Goal: Information Seeking & Learning: Check status

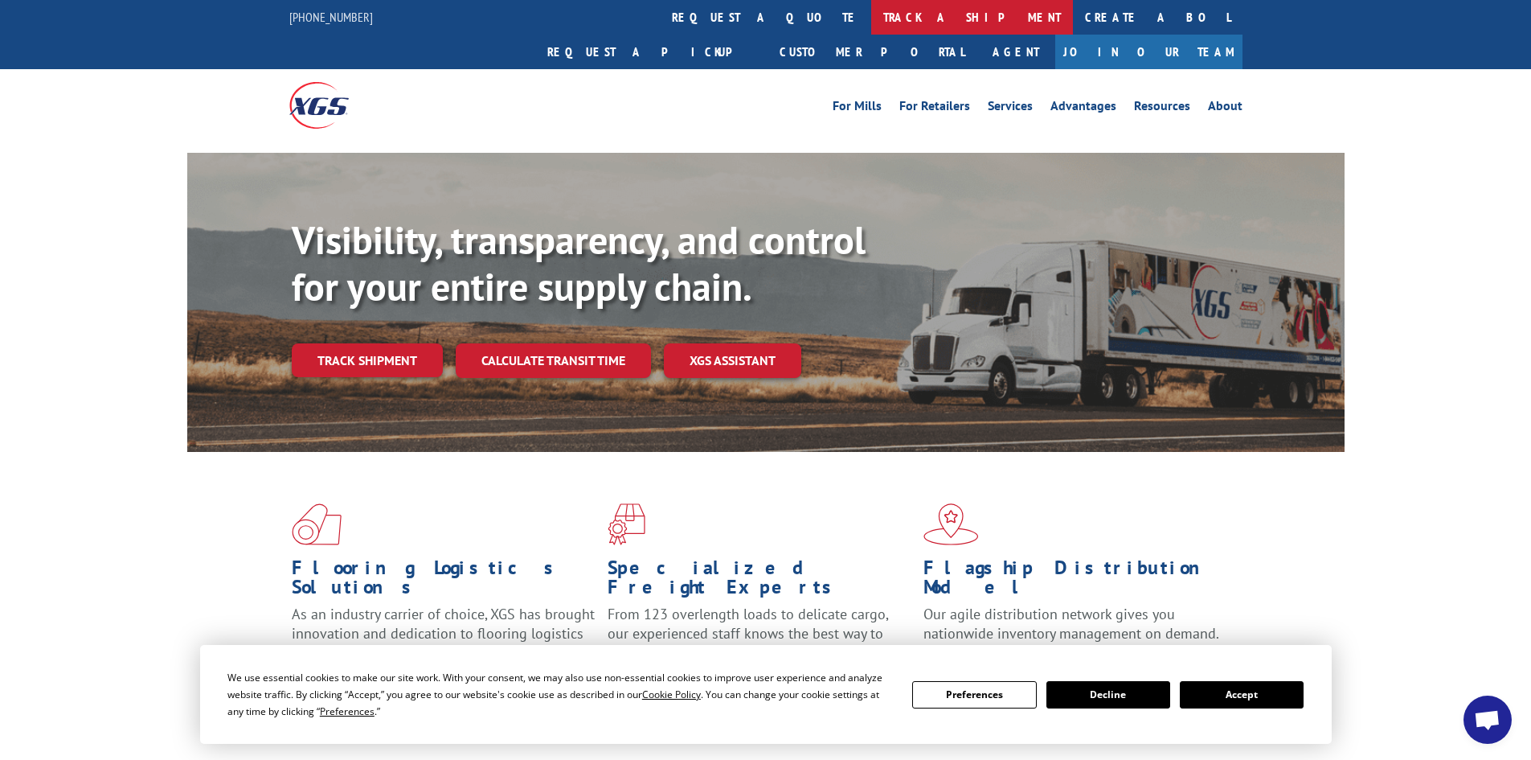
click at [871, 16] on link "track a shipment" at bounding box center [972, 17] width 202 height 35
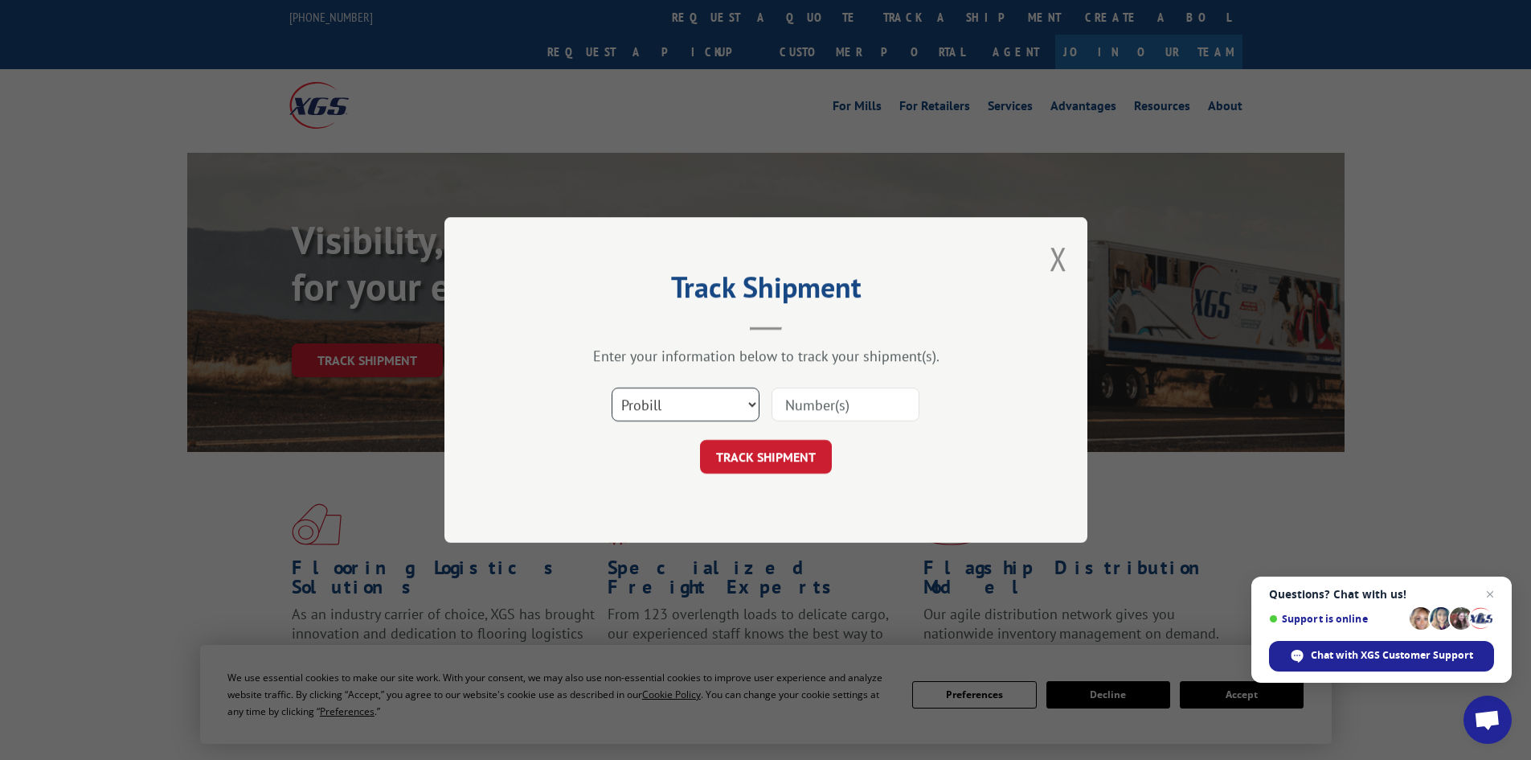
click at [746, 401] on select "Select category... Probill BOL PO" at bounding box center [686, 404] width 148 height 34
select select "bol"
click at [612, 387] on select "Select category... Probill BOL PO" at bounding box center [686, 404] width 148 height 34
click at [810, 407] on input at bounding box center [846, 404] width 148 height 34
paste input "5194019"
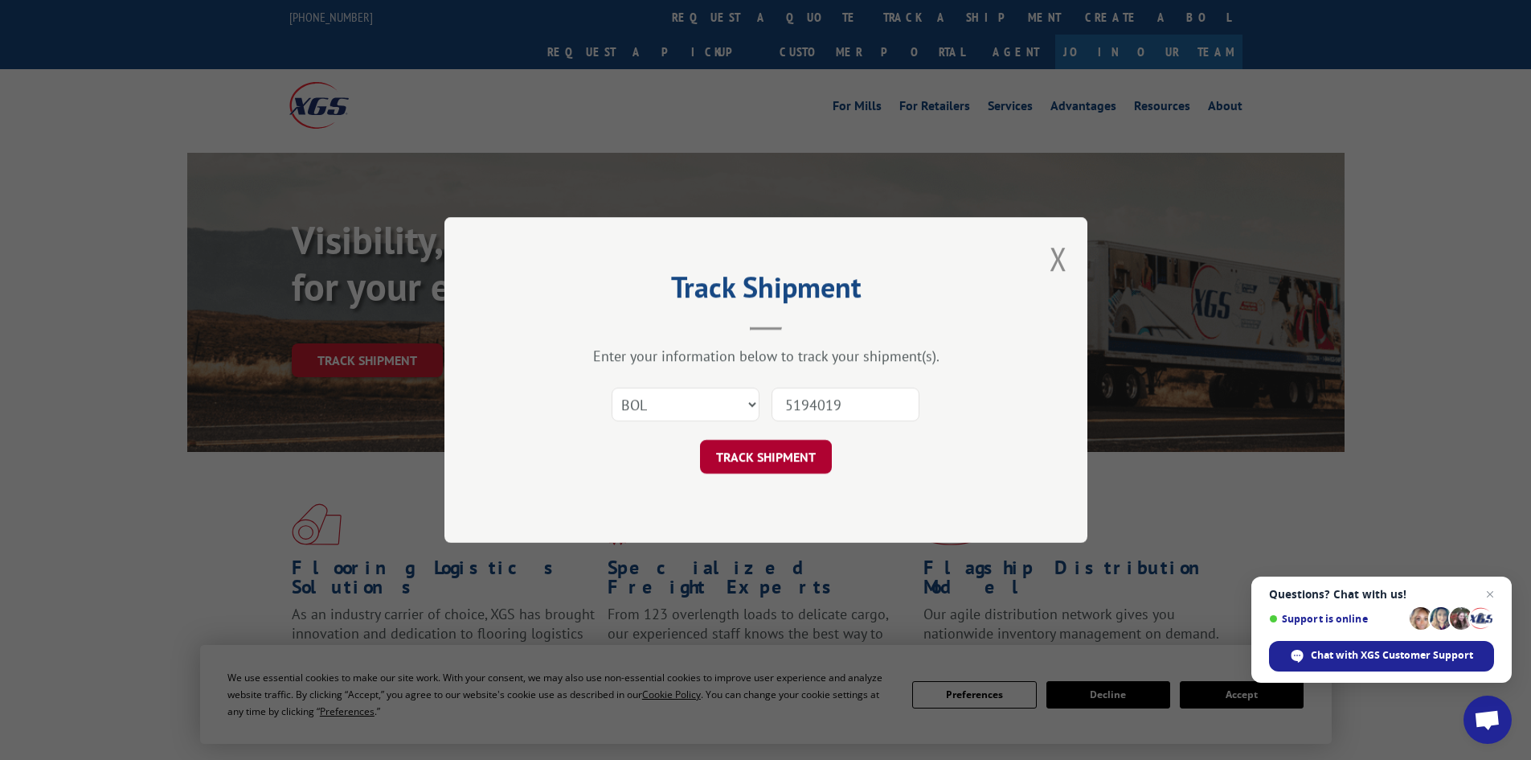
type input "5194019"
click at [755, 453] on button "TRACK SHIPMENT" at bounding box center [766, 457] width 132 height 34
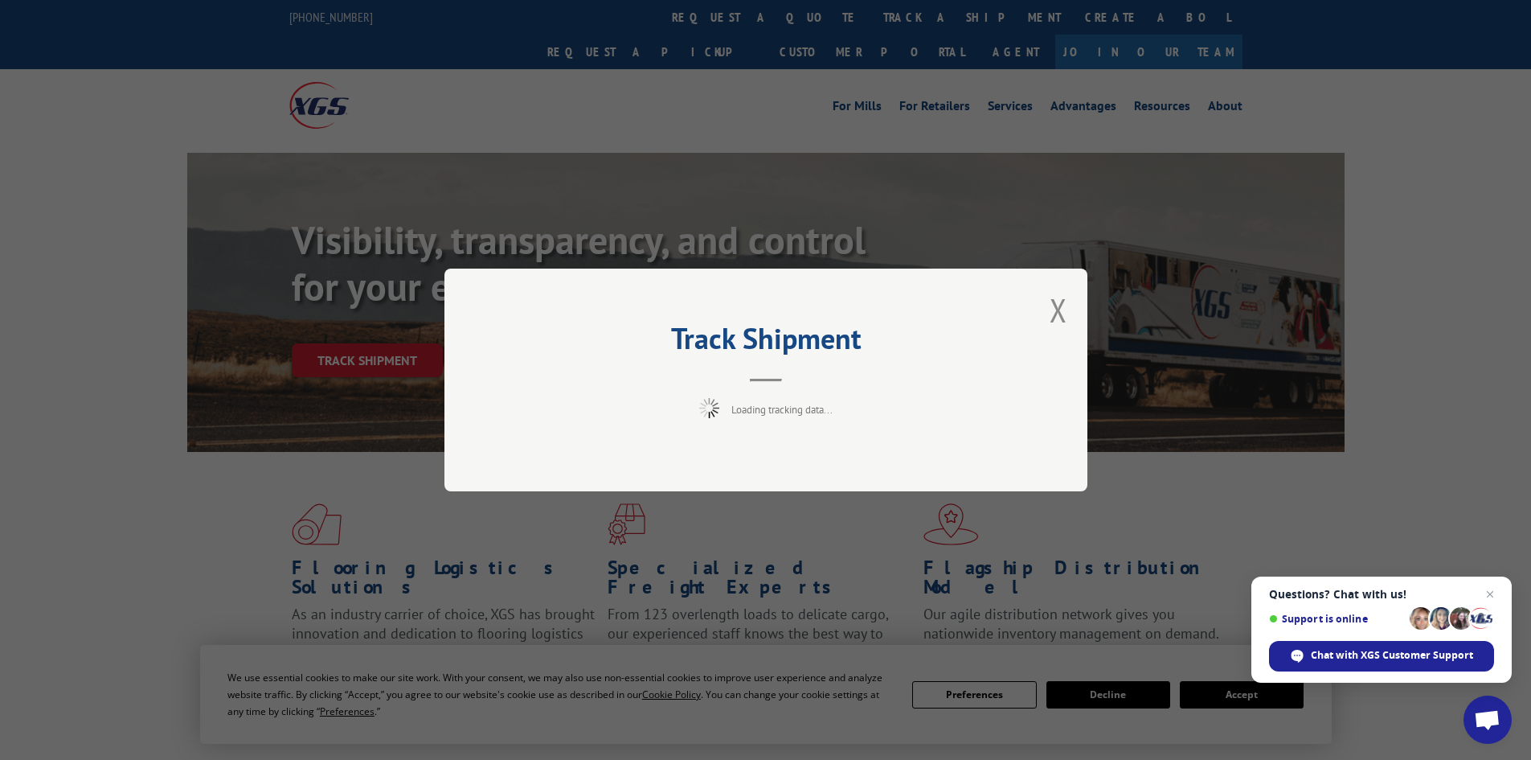
click at [1233, 693] on div "Track Shipment Loading tracking data..." at bounding box center [765, 380] width 1531 height 760
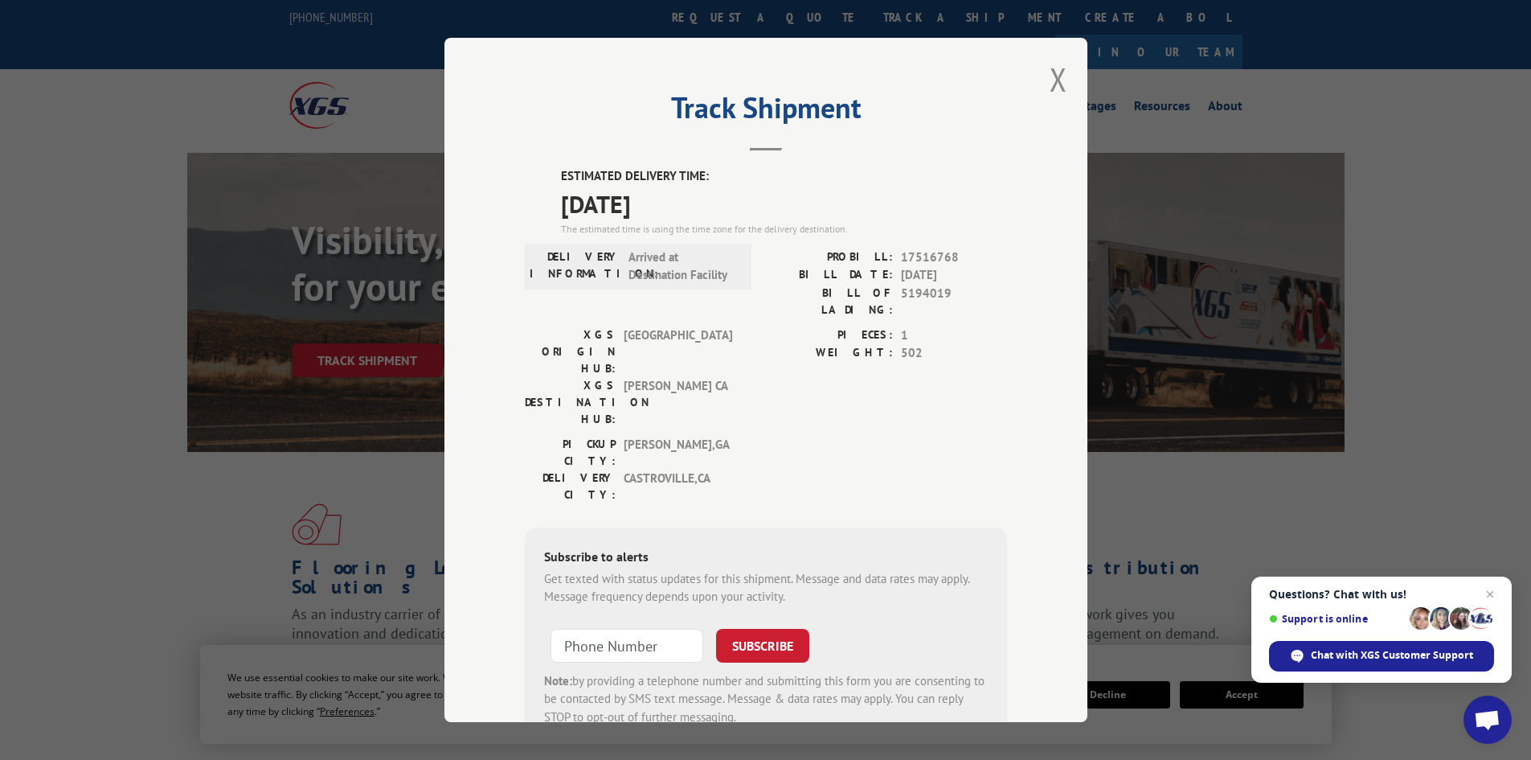
click at [1233, 693] on div "Track Shipment ESTIMATED DELIVERY TIME: [DATE] The estimated time is using the …" at bounding box center [765, 380] width 1531 height 760
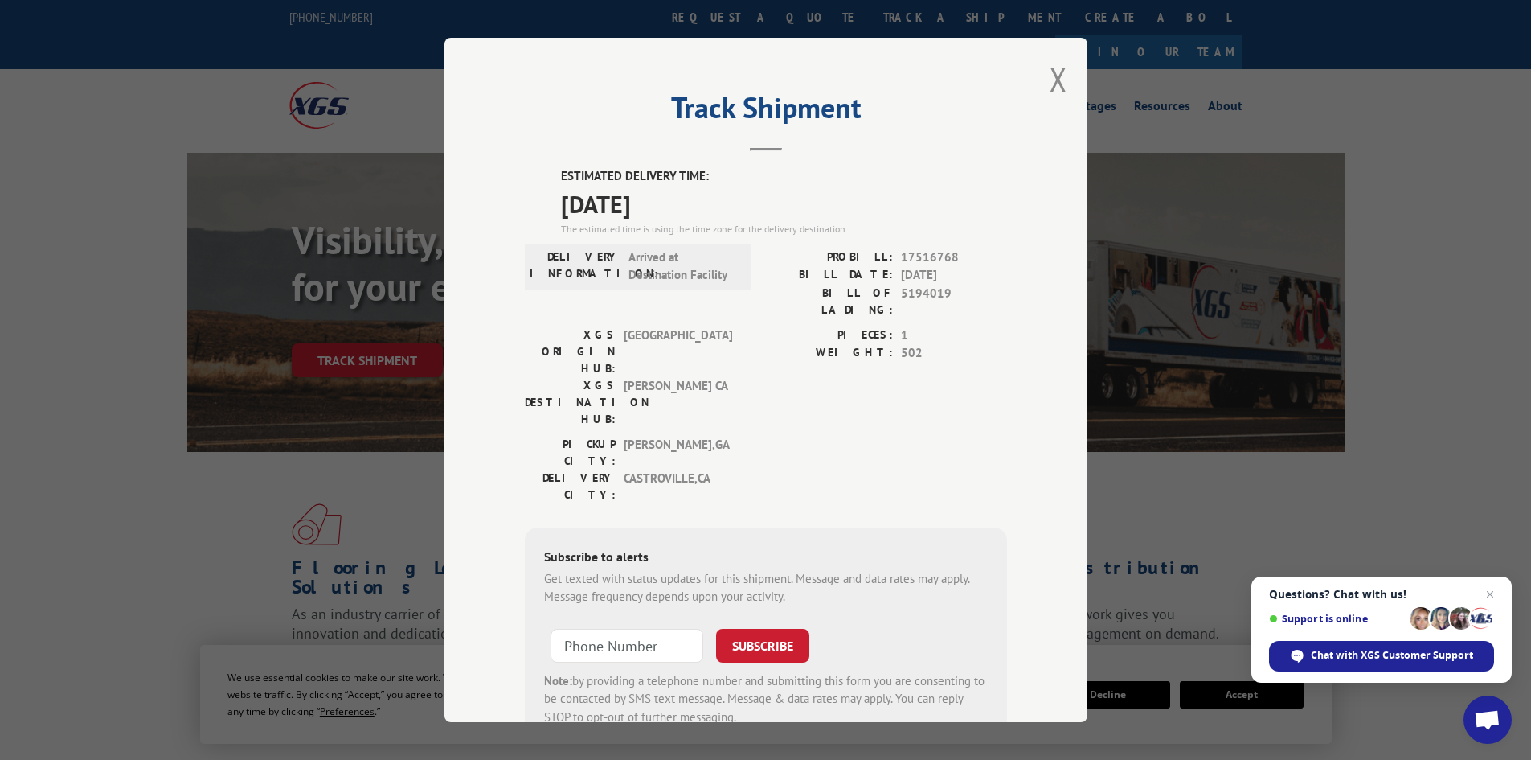
click at [1233, 693] on div "Track Shipment ESTIMATED DELIVERY TIME: [DATE] The estimated time is using the …" at bounding box center [765, 380] width 1531 height 760
click at [1189, 608] on div "Track Shipment ESTIMATED DELIVERY TIME: [DATE] The estimated time is using the …" at bounding box center [765, 380] width 1531 height 760
click at [1051, 74] on button "Close modal" at bounding box center [1059, 79] width 18 height 43
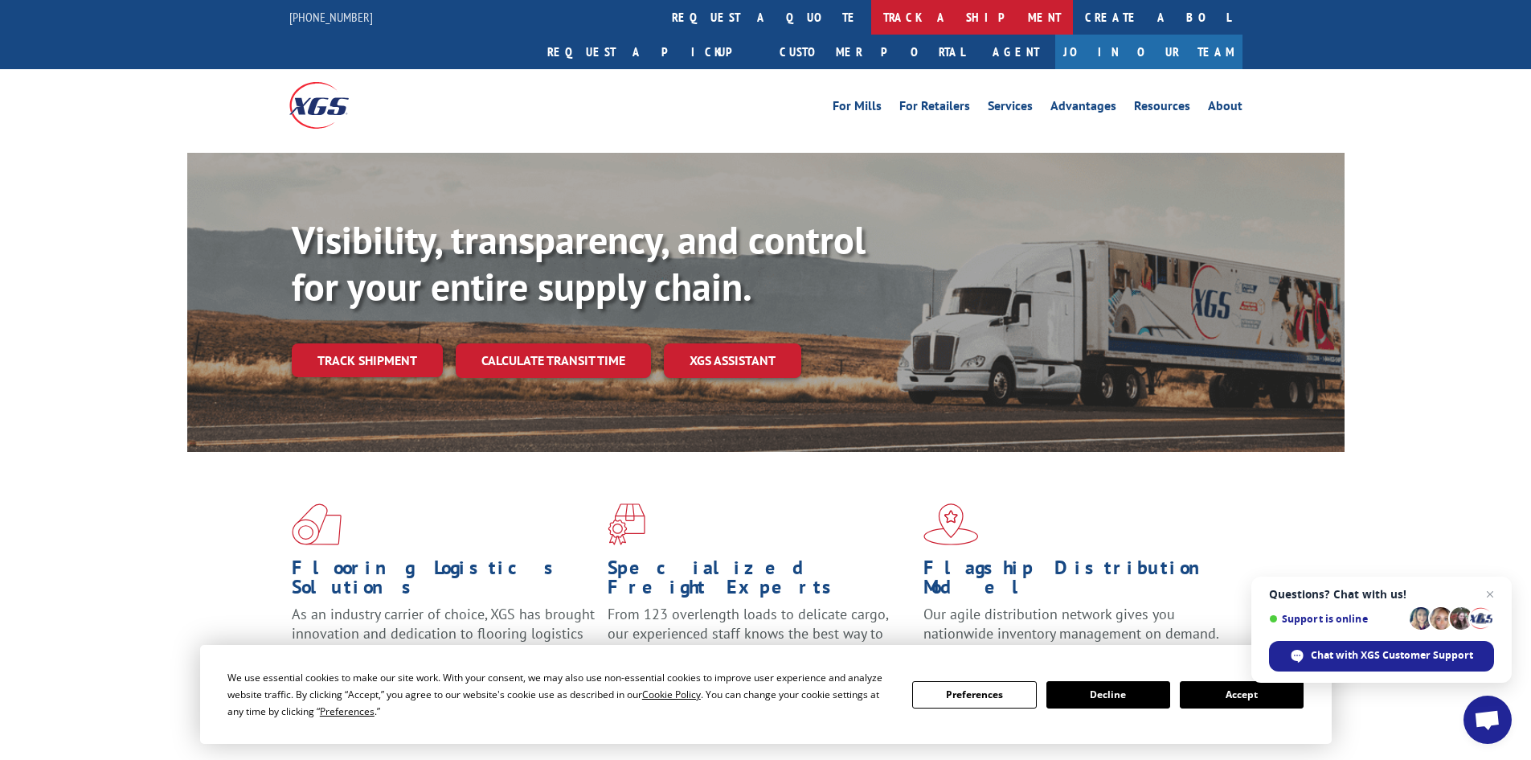
click at [871, 15] on link "track a shipment" at bounding box center [972, 17] width 202 height 35
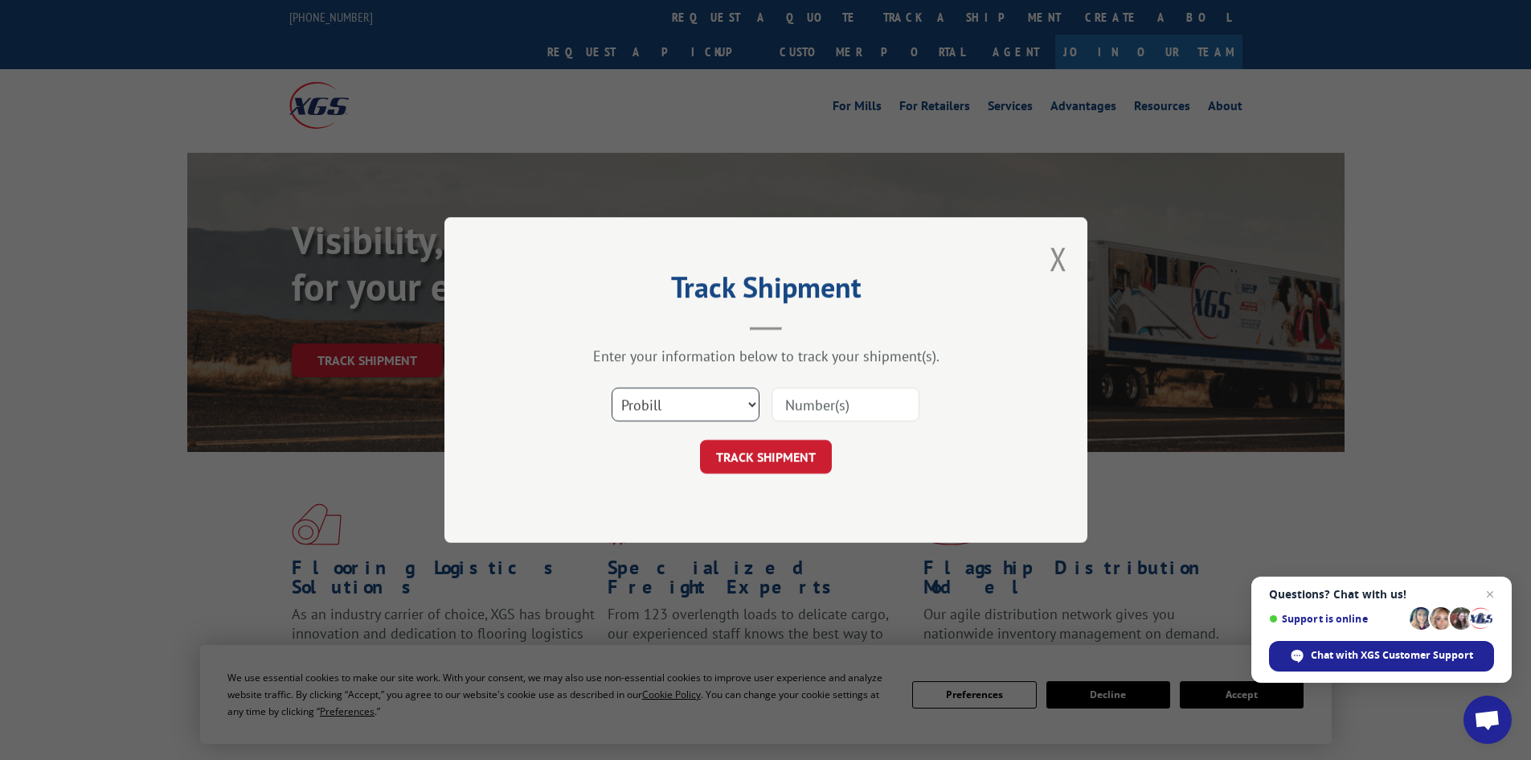
click at [753, 417] on select "Select category... Probill BOL PO" at bounding box center [686, 404] width 148 height 34
select select "bol"
click at [612, 387] on select "Select category... Probill BOL PO" at bounding box center [686, 404] width 148 height 34
click at [808, 402] on input at bounding box center [846, 404] width 148 height 34
paste input "447962"
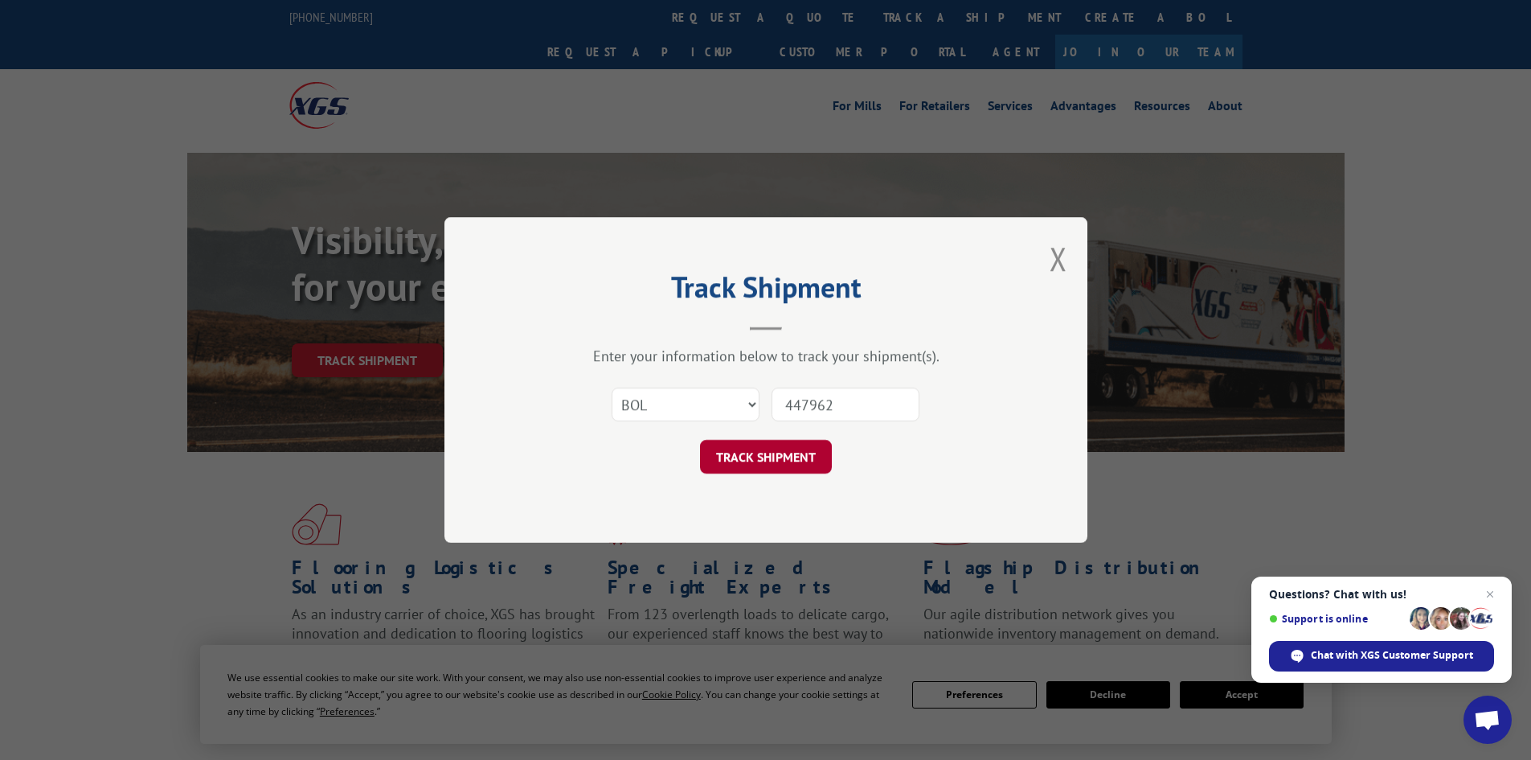
type input "447962"
click at [754, 461] on button "TRACK SHIPMENT" at bounding box center [766, 457] width 132 height 34
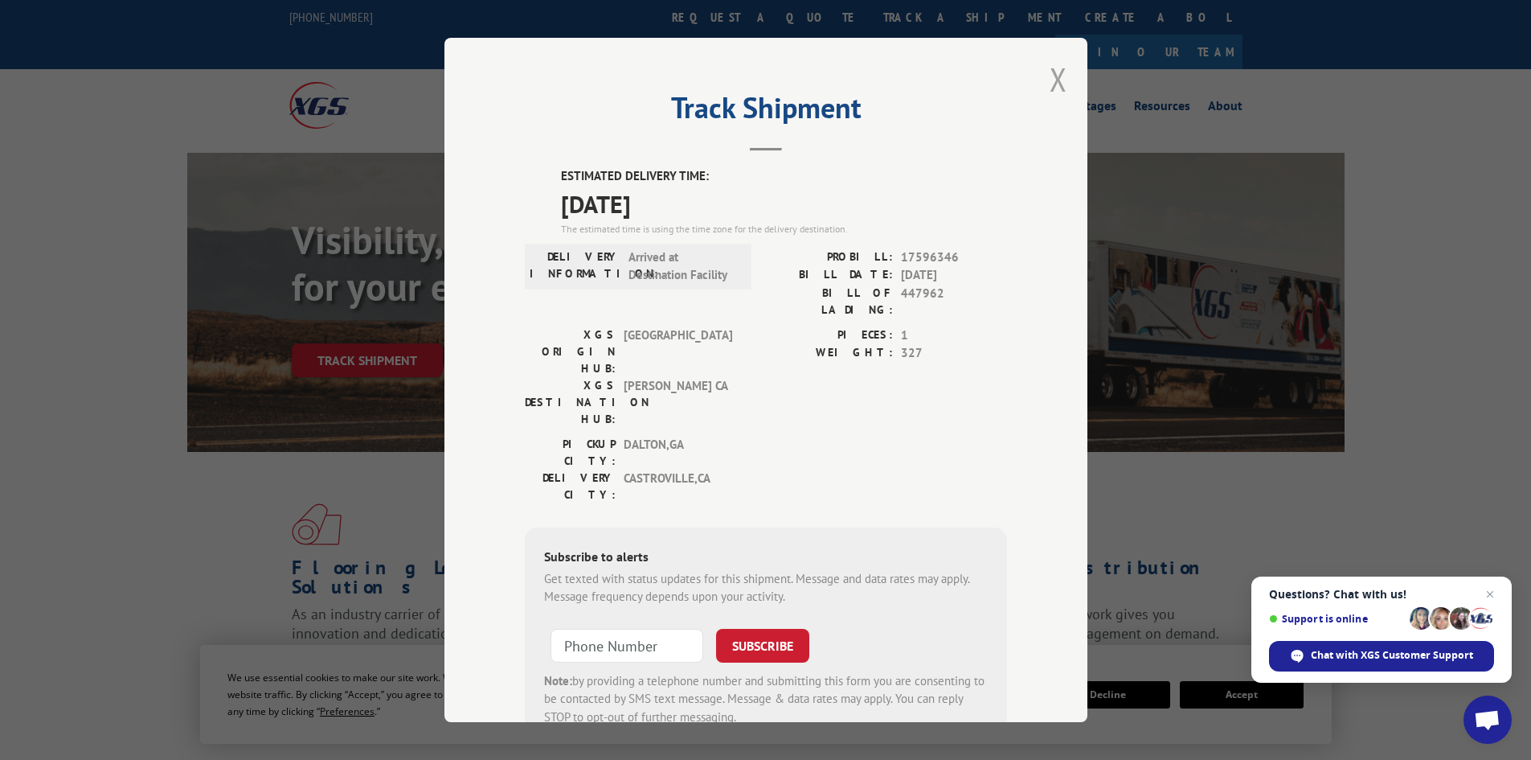
click at [1052, 79] on button "Close modal" at bounding box center [1059, 79] width 18 height 43
